Goal: Check status: Check status

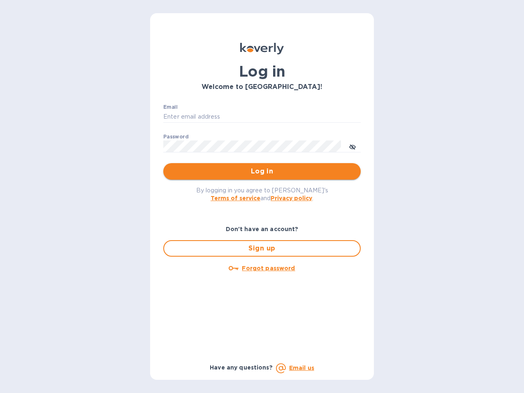
type input "[EMAIL_ADDRESS][DOMAIN_NAME]"
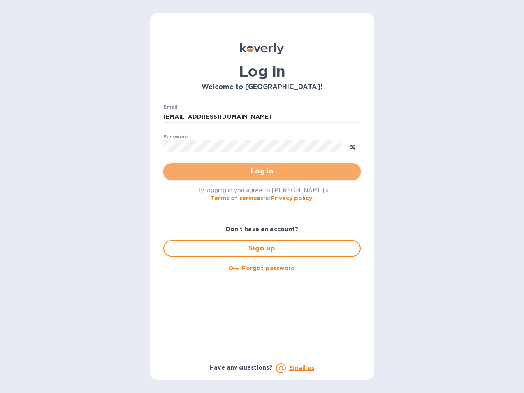
click at [264, 176] on span "Log in" at bounding box center [262, 171] width 184 height 10
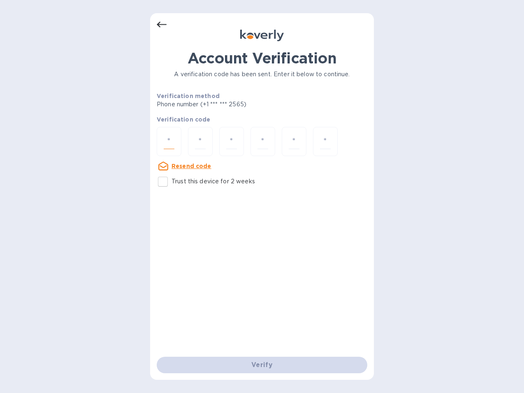
click at [172, 144] on input "number" at bounding box center [169, 141] width 11 height 15
type input "6"
type input "8"
type input "2"
type input "9"
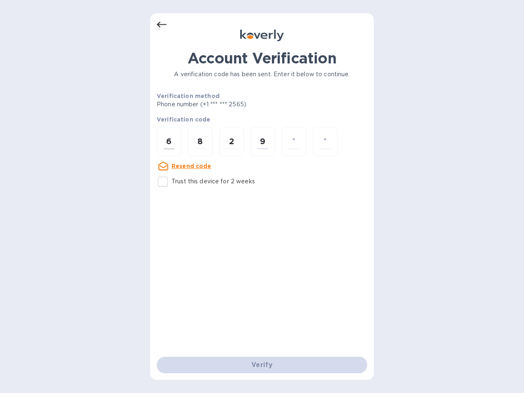
type input "9"
type input "4"
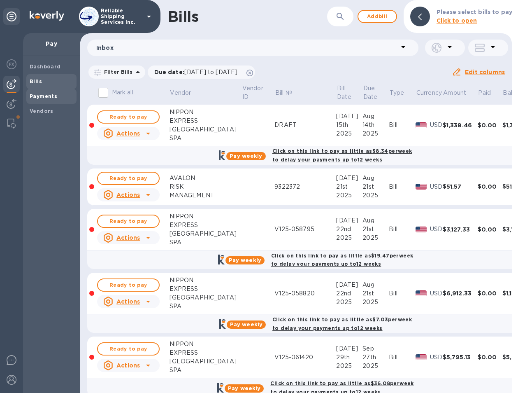
click at [60, 98] on span "Payments" at bounding box center [52, 96] width 44 height 8
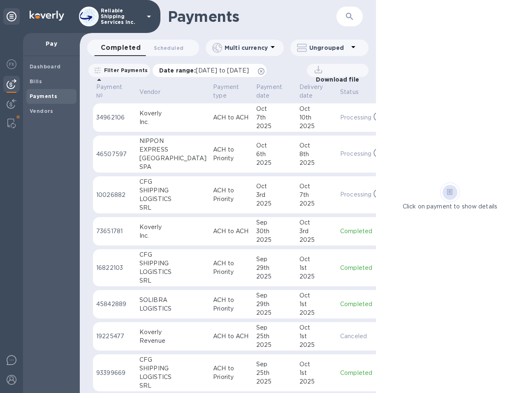
click at [265, 72] on icon at bounding box center [261, 71] width 7 height 7
click at [214, 124] on td "ACH to ACH" at bounding box center [231, 117] width 43 height 29
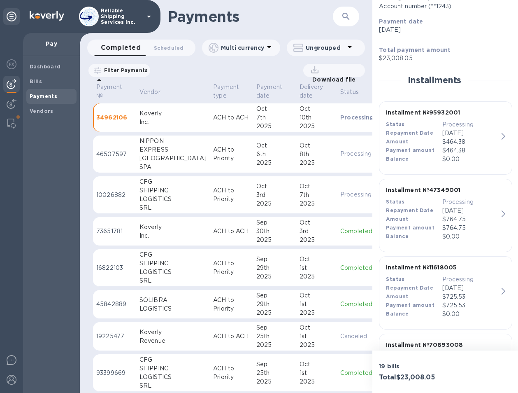
scroll to position [123, 0]
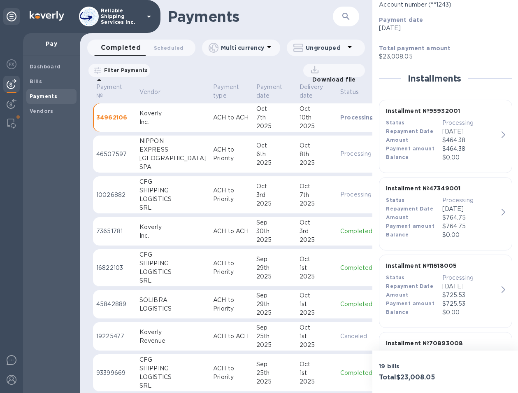
click at [213, 158] on p "ACH to Priority" at bounding box center [231, 153] width 37 height 17
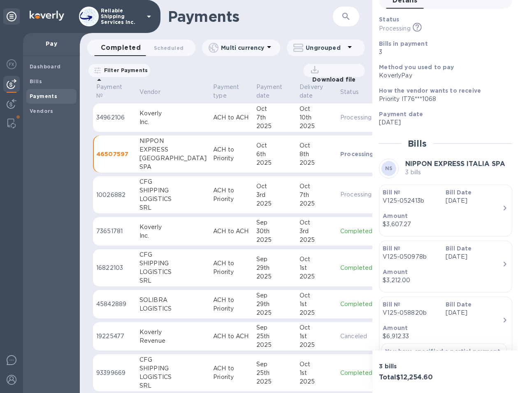
scroll to position [123, 0]
